Goal: Transaction & Acquisition: Purchase product/service

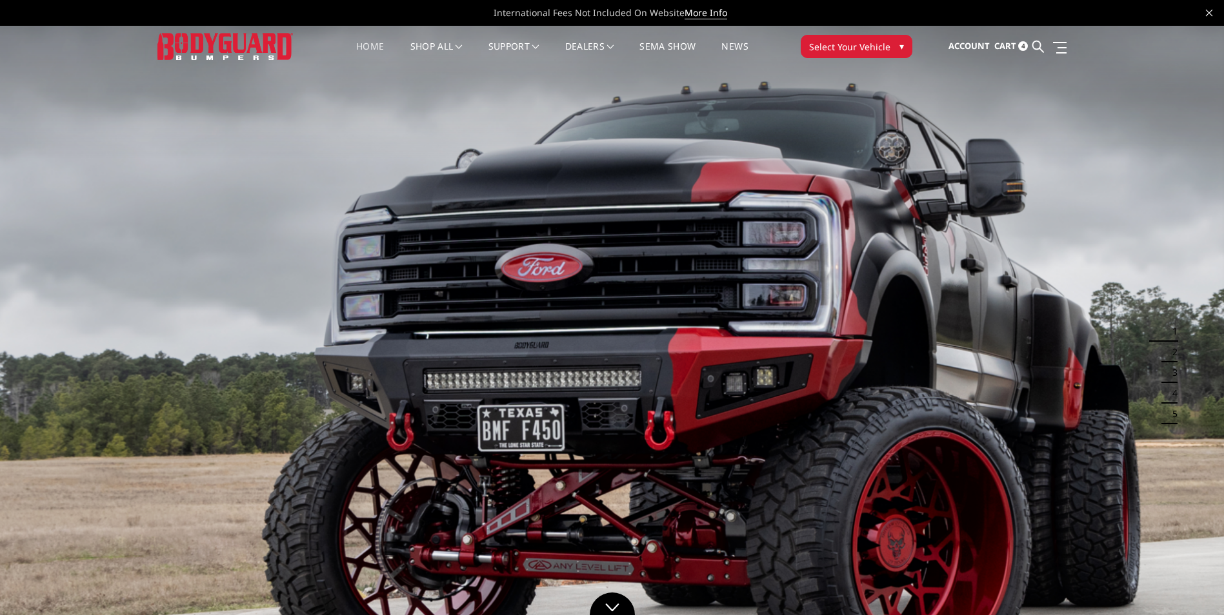
click at [1008, 46] on span "Cart" at bounding box center [1005, 46] width 22 height 12
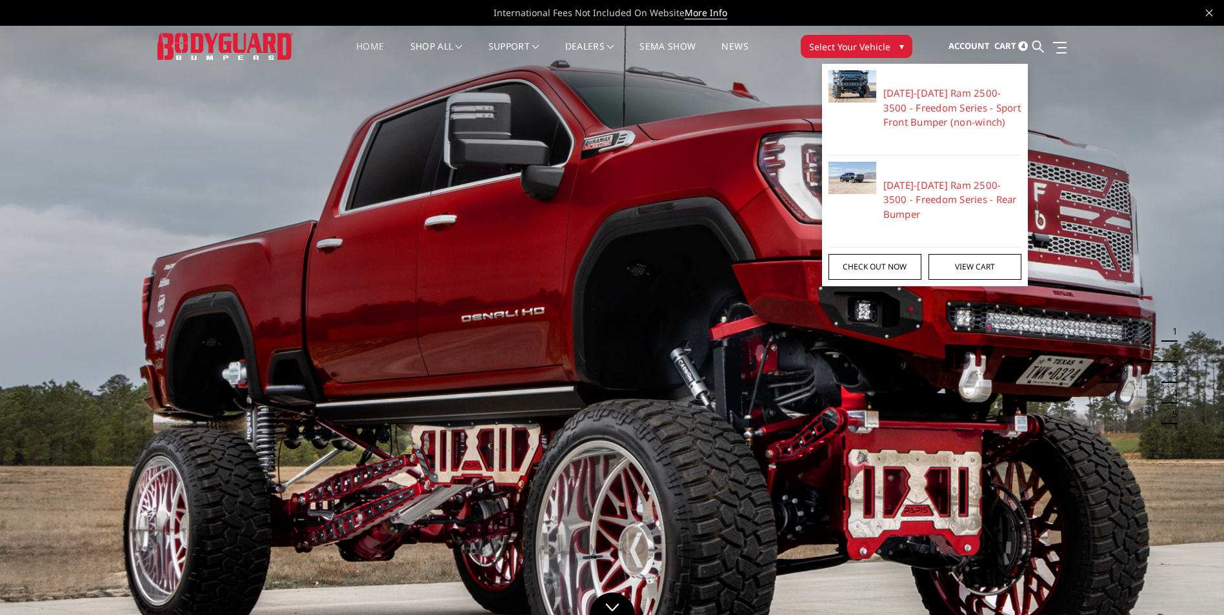
click at [886, 272] on link "Check out now" at bounding box center [874, 267] width 93 height 26
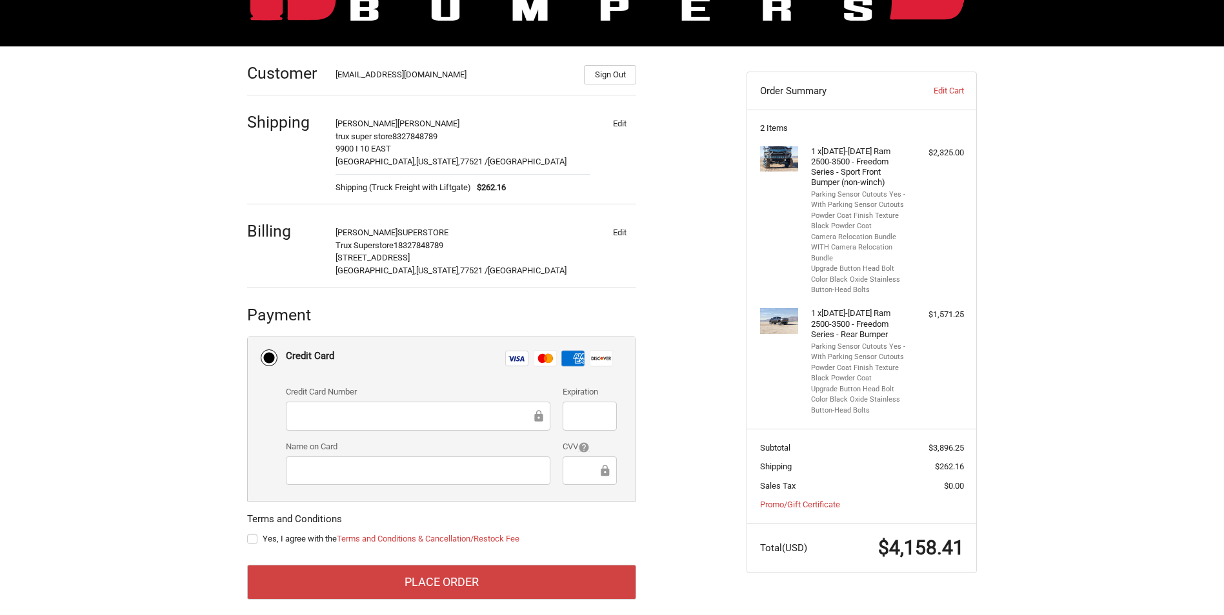
scroll to position [161, 0]
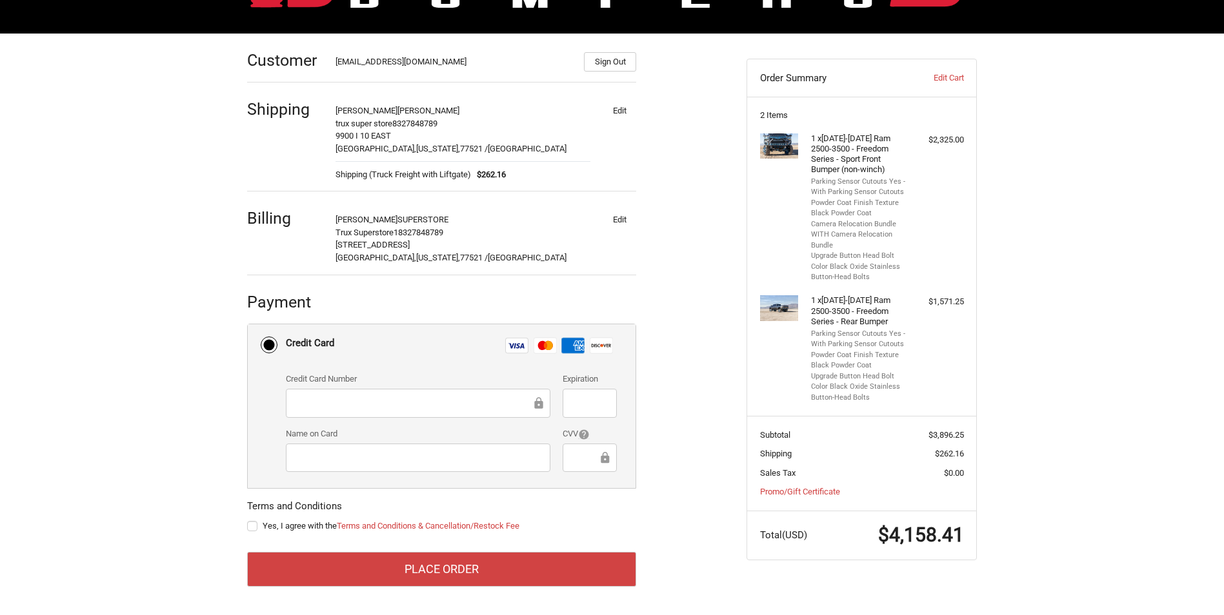
drag, startPoint x: 312, startPoint y: 409, endPoint x: 1163, endPoint y: 338, distance: 853.3
click at [1163, 338] on div "Customer cfitztruxstore@yahoo.com Sign Out Shipping chad fitzgerald trux super …" at bounding box center [612, 325] width 1224 height 582
click at [253, 526] on label "Yes, I agree with the Terms and Conditions & Cancellation/Restock Fee" at bounding box center [441, 526] width 389 height 10
click at [248, 521] on input "Yes, I agree with the Terms and Conditions & Cancellation/Restock Fee" at bounding box center [247, 520] width 1 height 1
checkbox input "true"
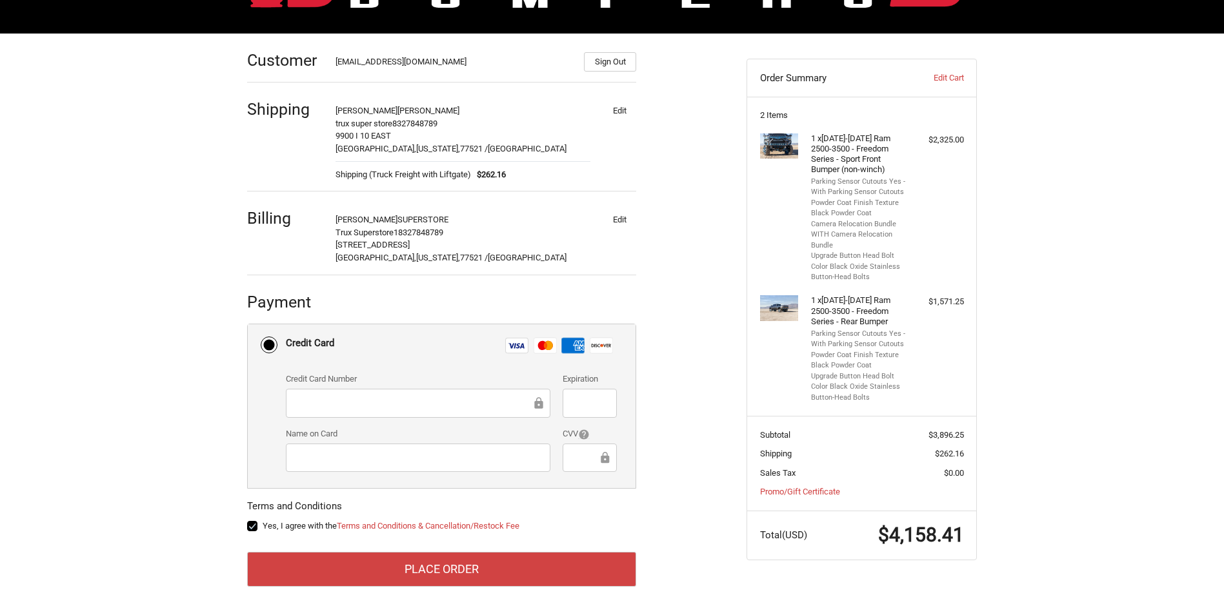
click at [1142, 265] on div "Customer cfitztruxstore@yahoo.com Sign Out Shipping chad fitzgerald trux super …" at bounding box center [612, 325] width 1224 height 582
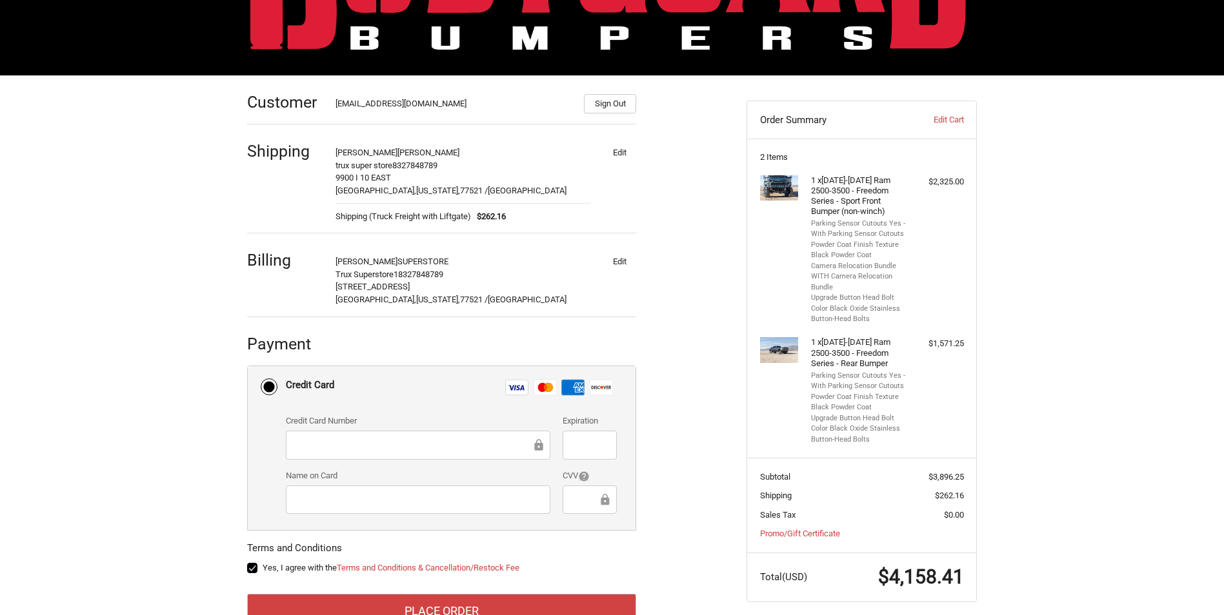
scroll to position [129, 0]
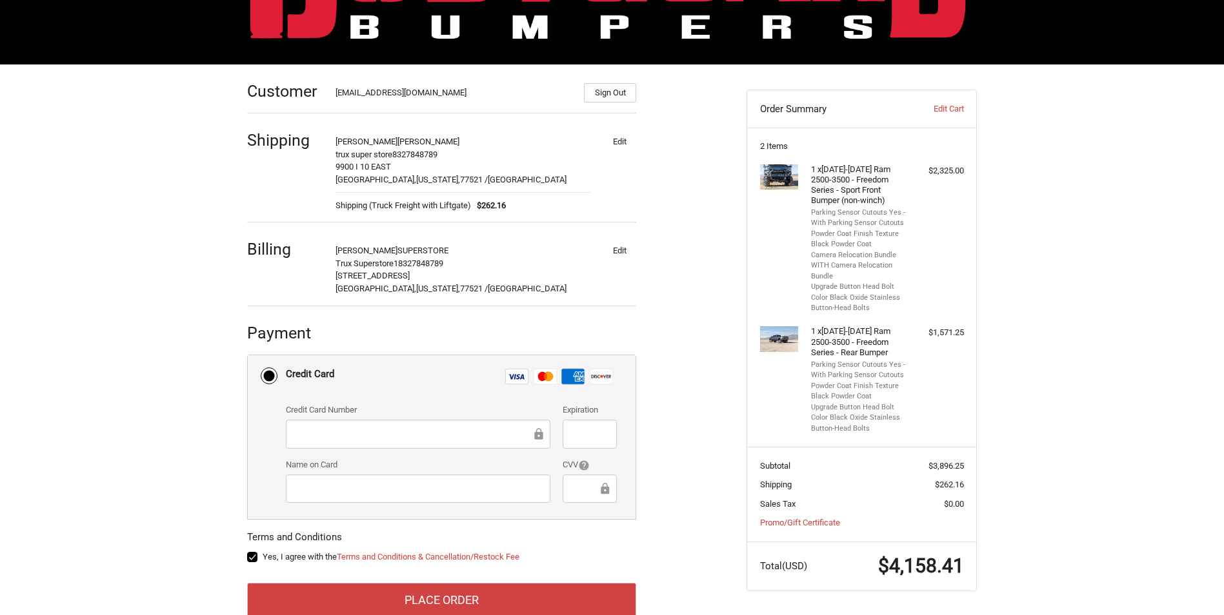
click at [1094, 305] on div "Customer cfitztruxstore@yahoo.com Sign Out Shipping chad fitzgerald trux super …" at bounding box center [612, 356] width 1224 height 582
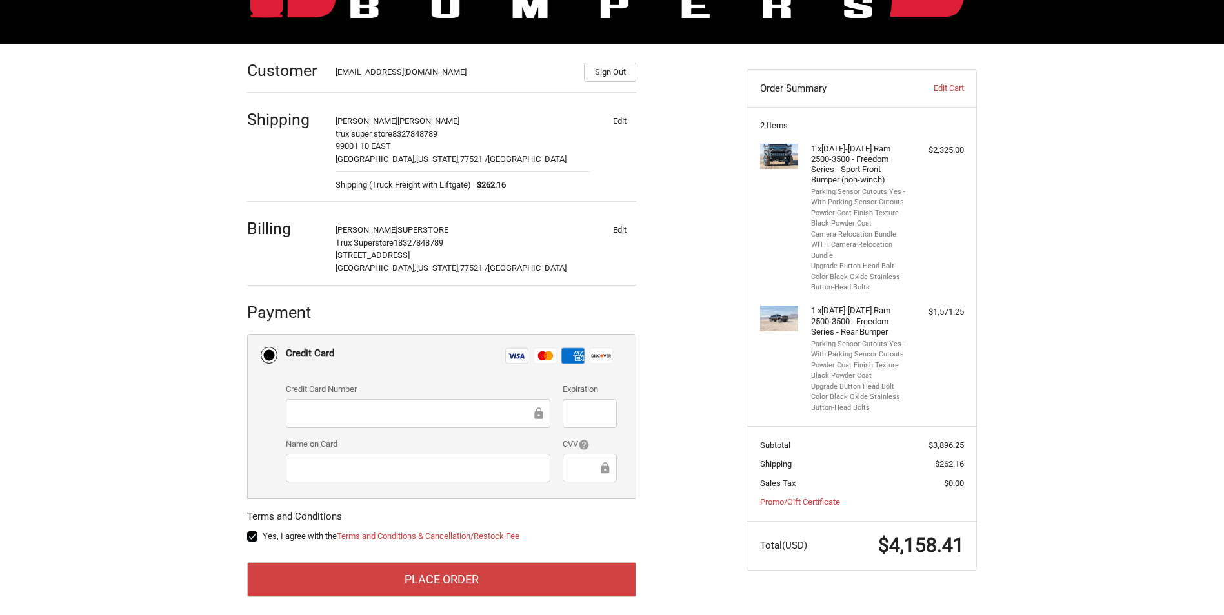
scroll to position [161, 0]
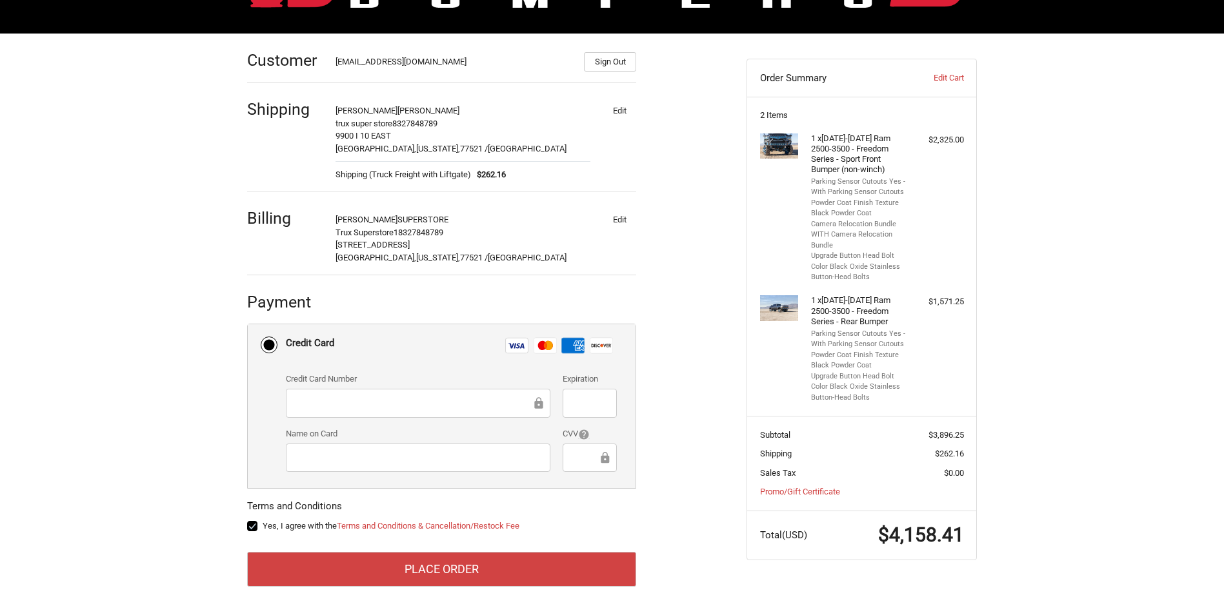
click at [1129, 221] on div "Customer cfitztruxstore@yahoo.com Sign Out Shipping chad fitzgerald trux super …" at bounding box center [612, 325] width 1224 height 582
click at [1080, 352] on div "Customer cfitztruxstore@yahoo.com Sign Out Shipping chad fitzgerald trux super …" at bounding box center [612, 325] width 1224 height 582
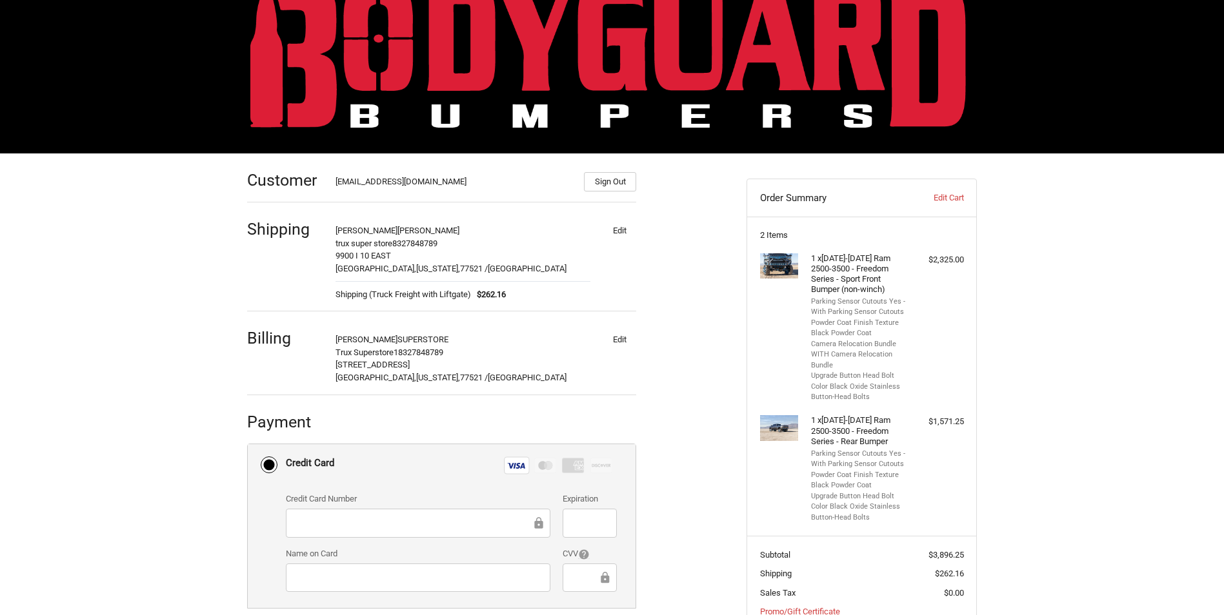
scroll to position [32, 0]
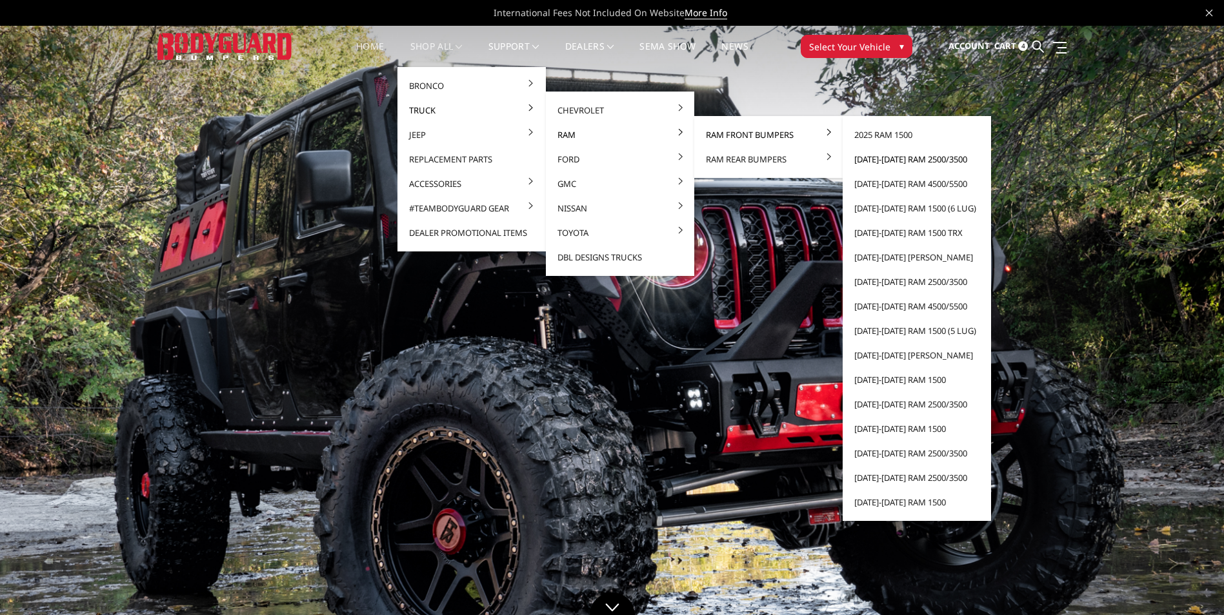
click at [891, 159] on link "[DATE]-[DATE] Ram 2500/3500" at bounding box center [917, 159] width 138 height 25
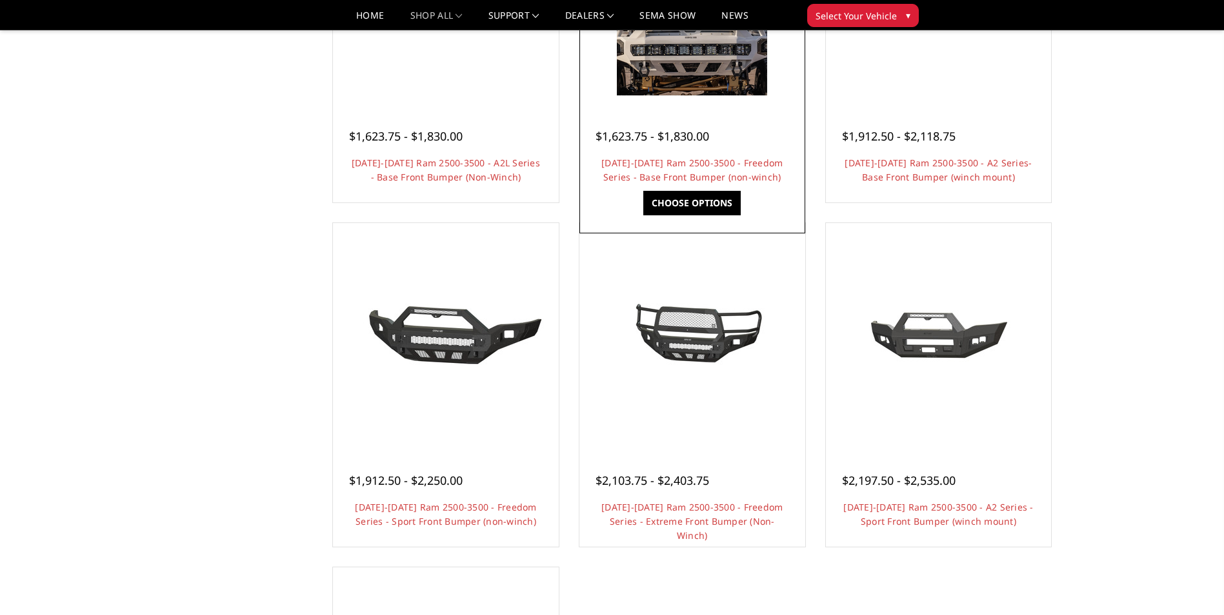
scroll to position [645, 0]
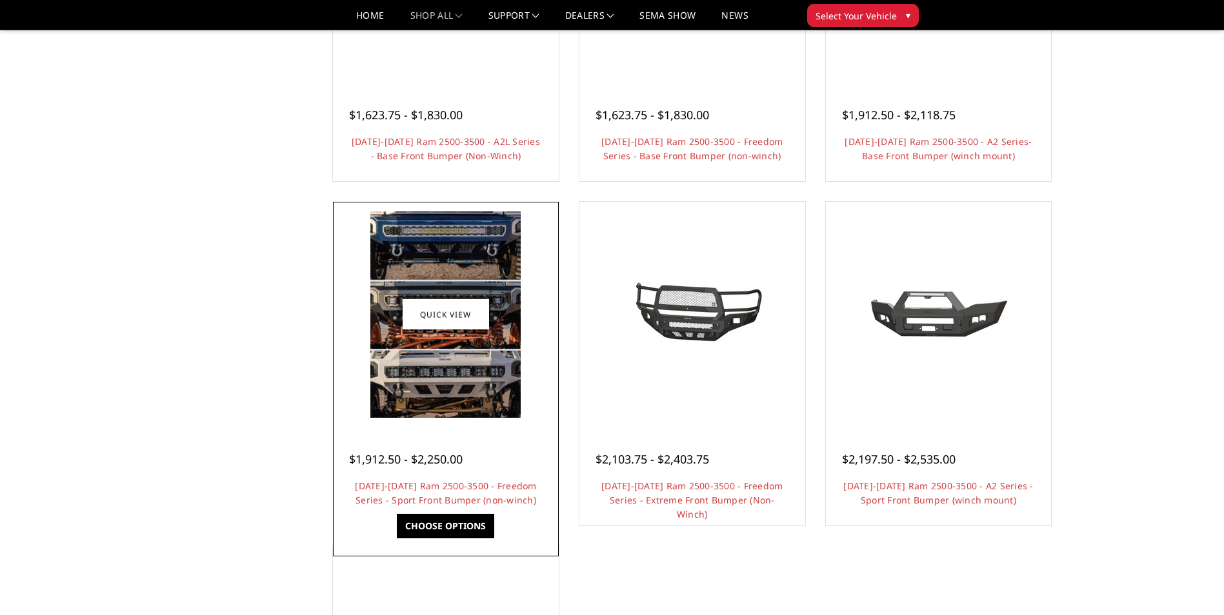
click at [418, 461] on span "$1,912.50 - $2,250.00" at bounding box center [406, 459] width 114 height 15
click at [423, 312] on link "Quick view" at bounding box center [446, 315] width 86 height 30
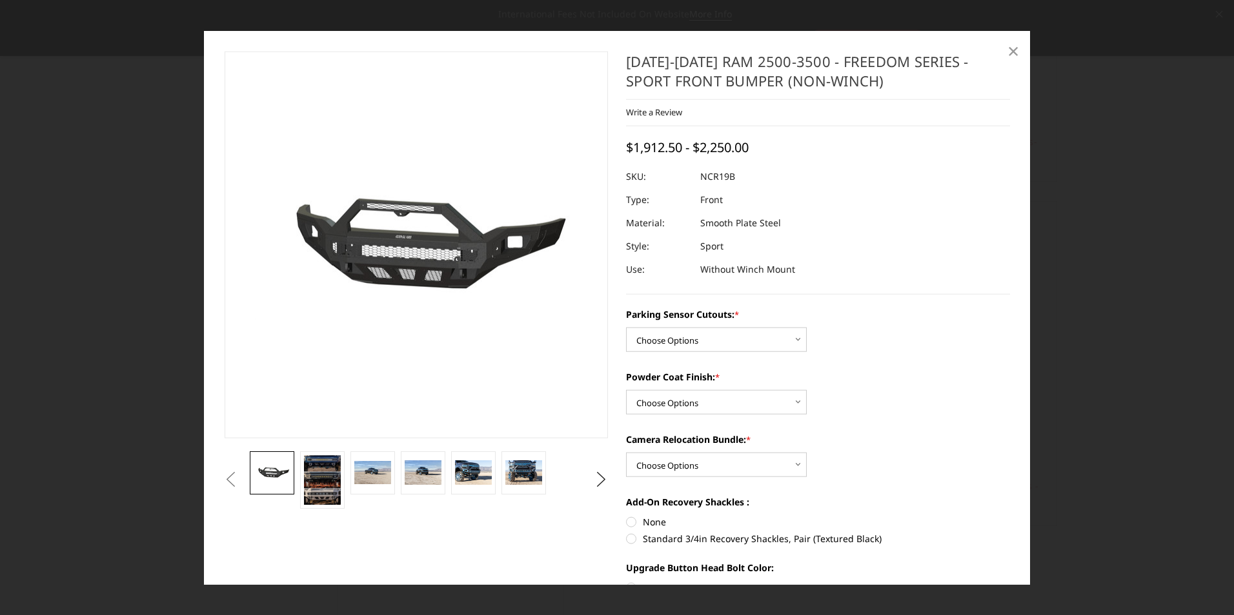
click at [1012, 54] on span "×" at bounding box center [1013, 50] width 12 height 28
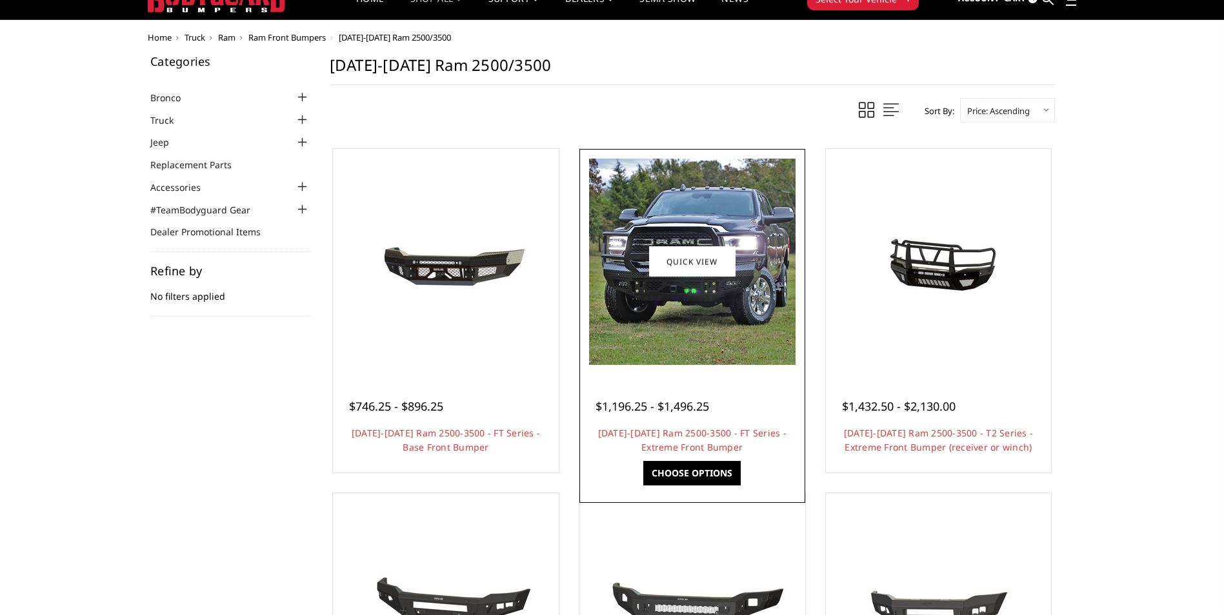
scroll to position [0, 0]
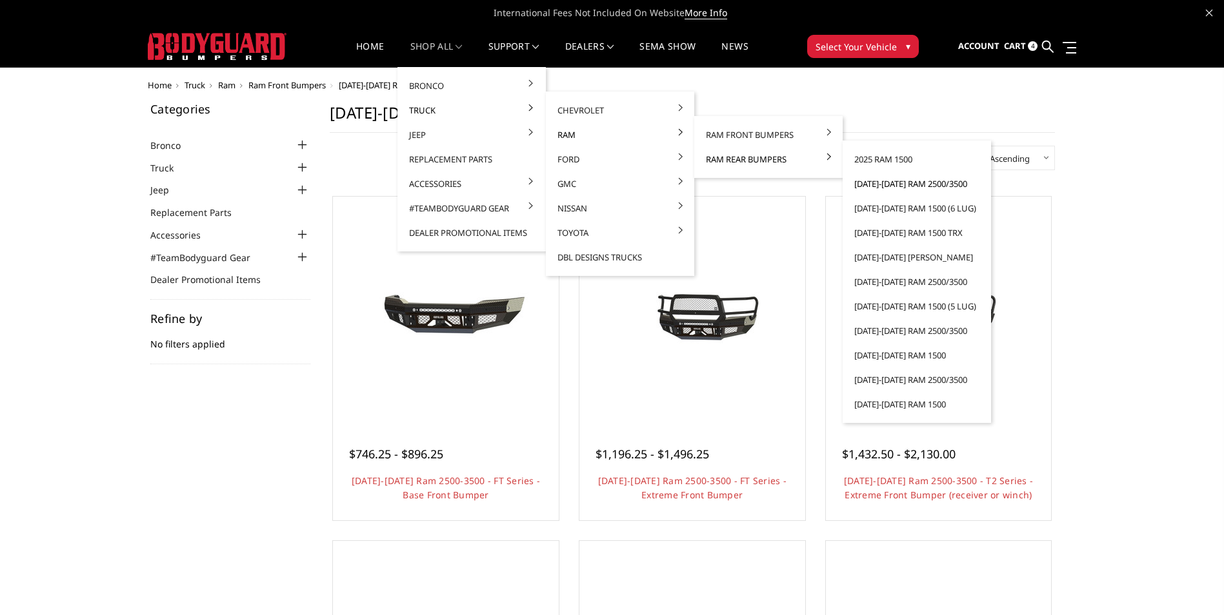
click at [904, 181] on link "[DATE]-[DATE] Ram 2500/3500" at bounding box center [917, 184] width 138 height 25
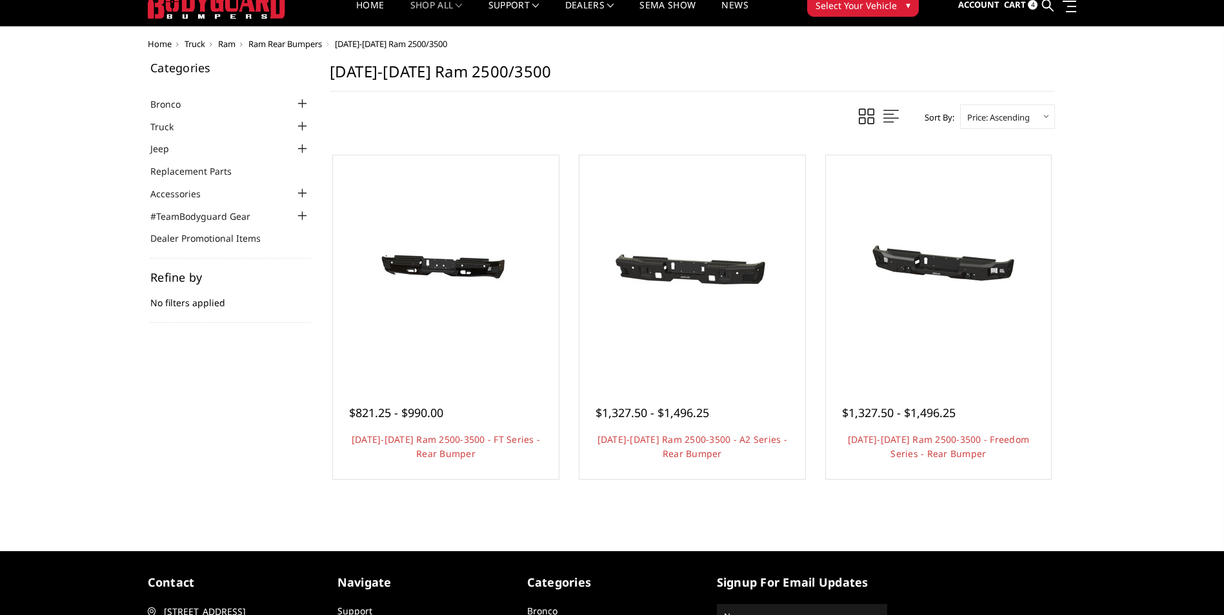
scroll to position [65, 0]
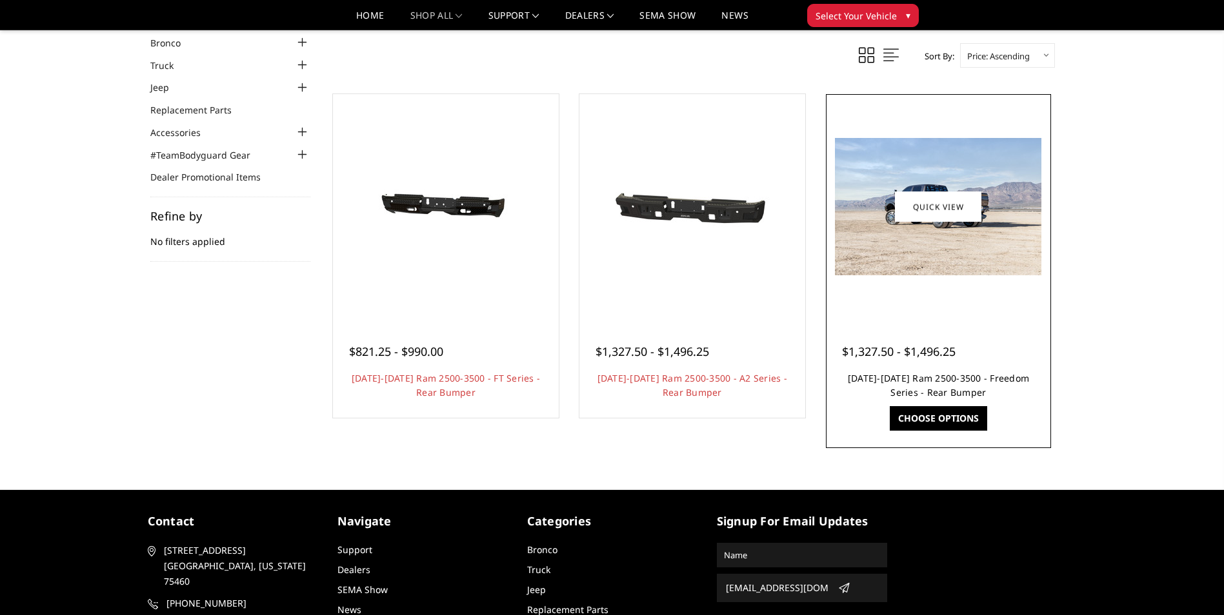
click at [921, 377] on link "[DATE]-[DATE] Ram 2500-3500 - Freedom Series - Rear Bumper" at bounding box center [938, 385] width 181 height 26
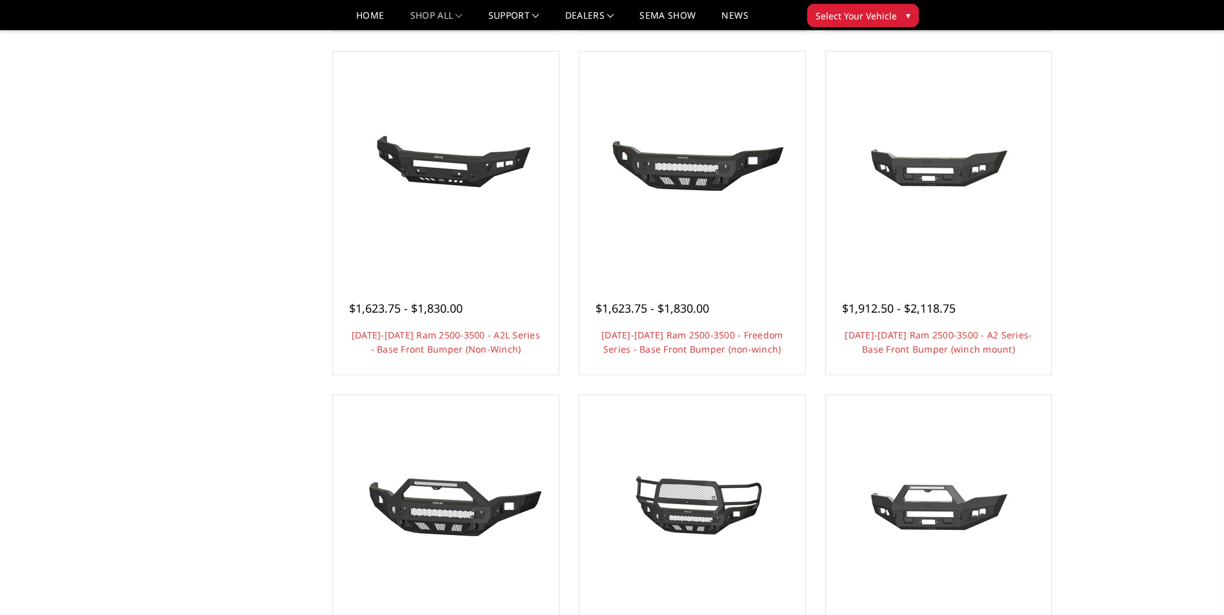
scroll to position [516, 0]
